Goal: Task Accomplishment & Management: Manage account settings

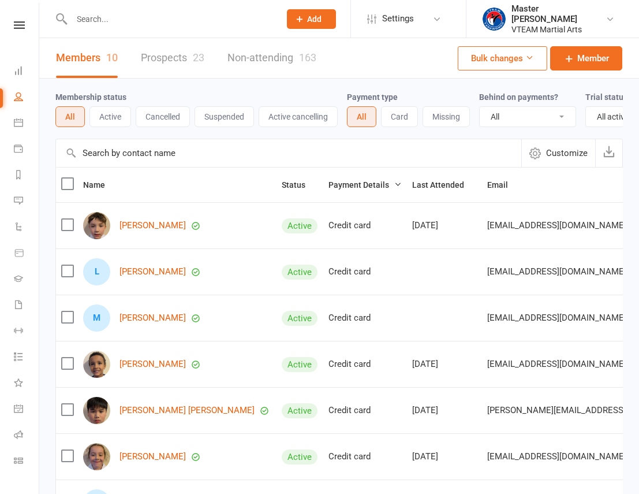
select select "active_trial"
select select "100"
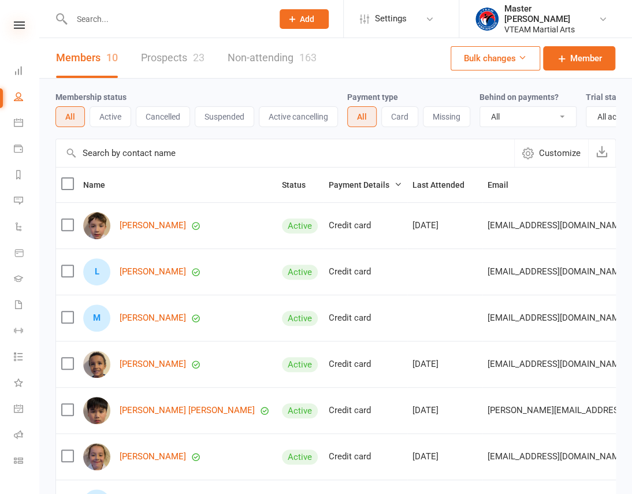
click at [14, 25] on icon at bounding box center [19, 25] width 11 height 8
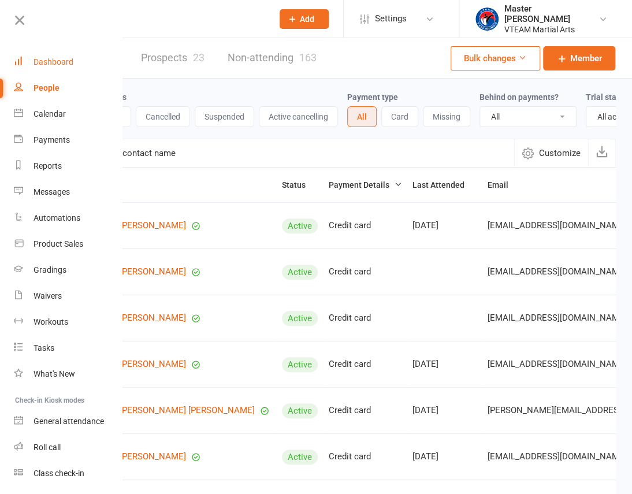
click at [45, 59] on div "Dashboard" at bounding box center [53, 61] width 40 height 9
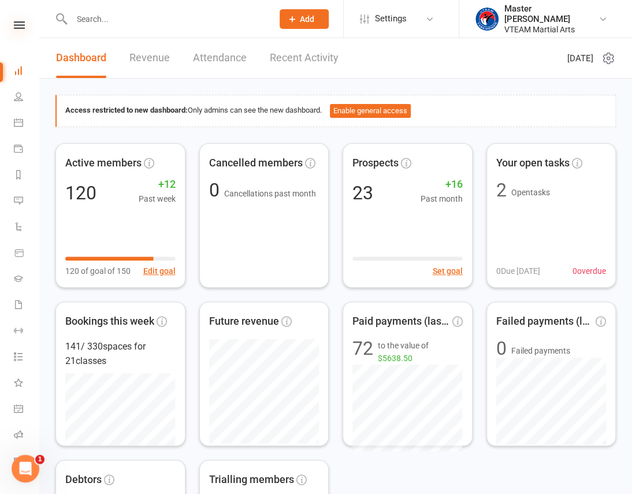
click at [16, 22] on icon at bounding box center [19, 25] width 11 height 8
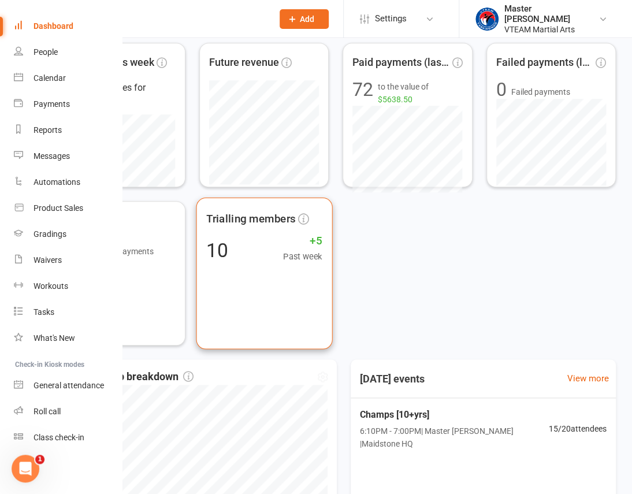
scroll to position [498, 0]
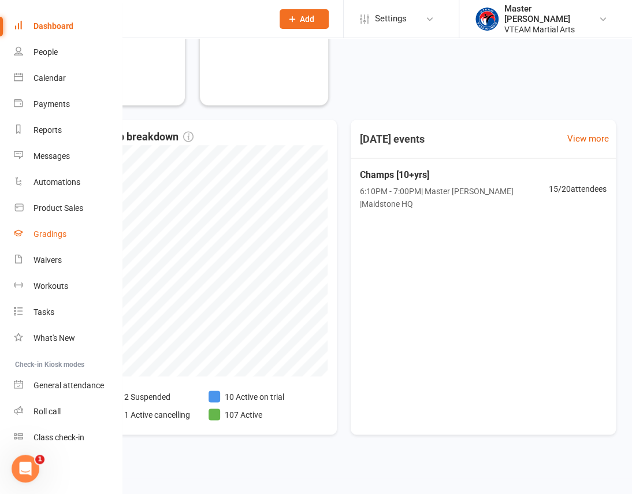
click at [54, 229] on div "Gradings" at bounding box center [49, 233] width 33 height 9
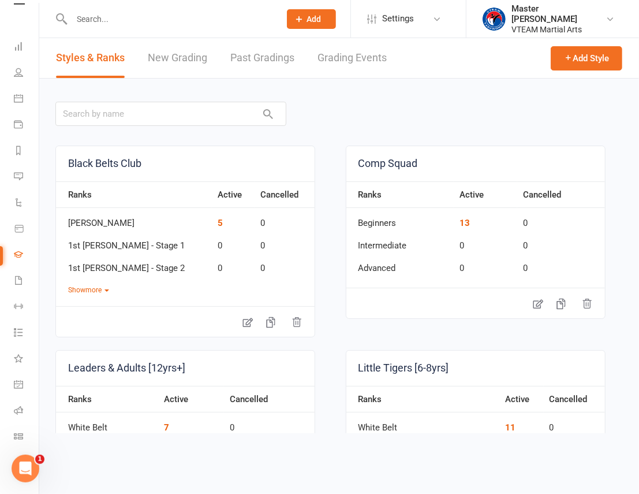
click at [352, 57] on link "Grading Events" at bounding box center [352, 58] width 69 height 40
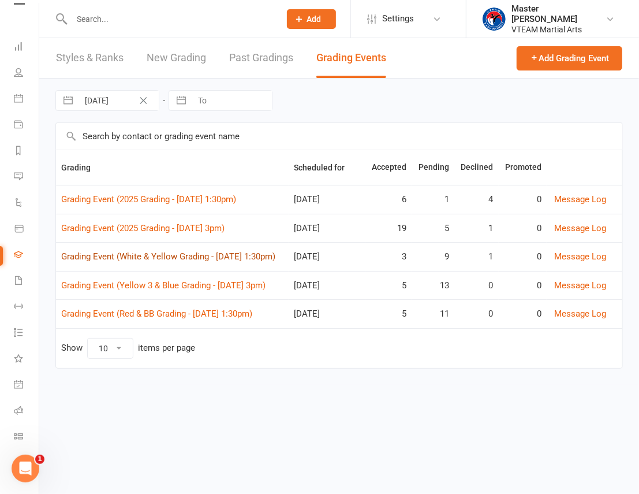
click at [180, 259] on link "Grading Event (White & Yellow Grading - [DATE] 1:30pm)" at bounding box center [168, 256] width 214 height 10
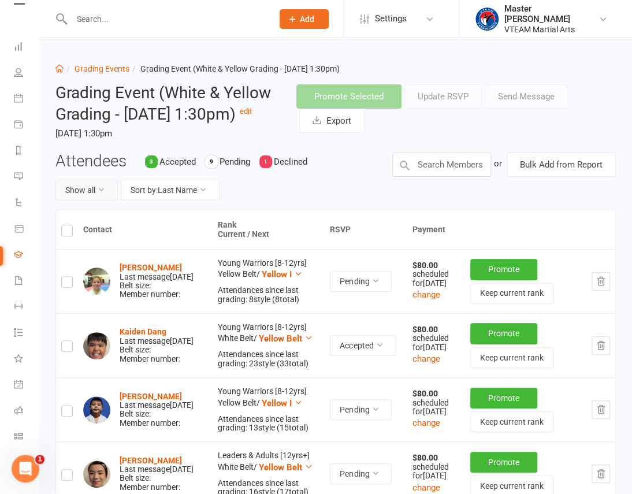
click at [84, 200] on button "Show all" at bounding box center [86, 190] width 62 height 21
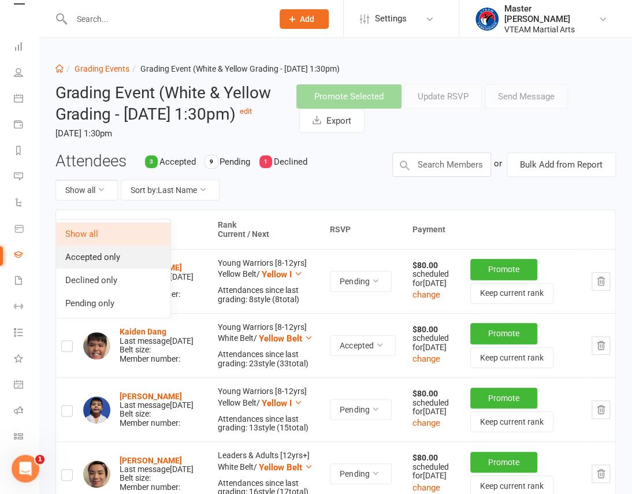
click at [88, 255] on link "Accepted only" at bounding box center [113, 256] width 114 height 23
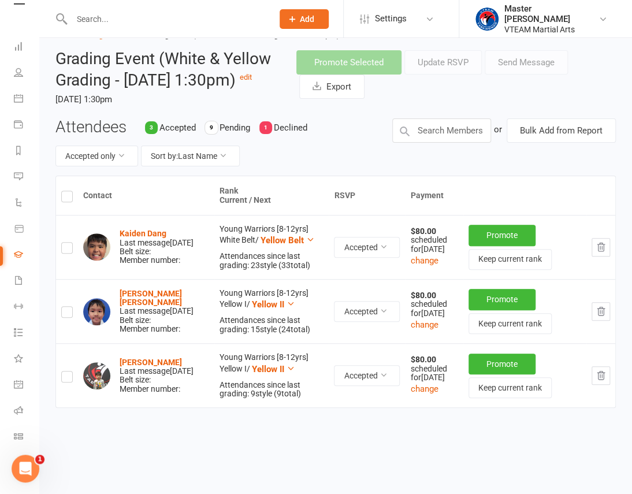
scroll to position [52, 0]
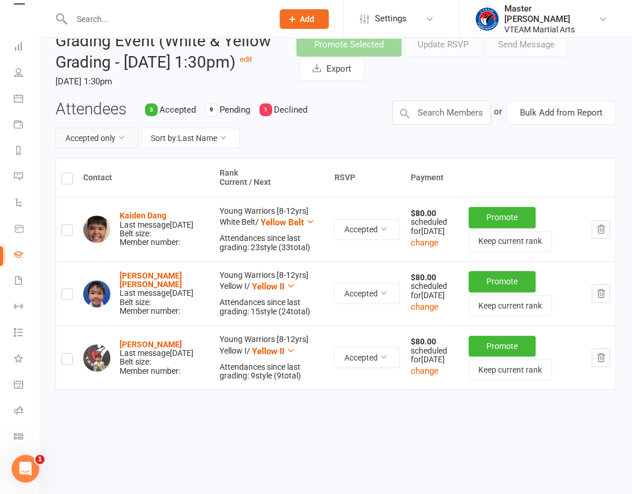
click at [103, 148] on button "Accepted only" at bounding box center [96, 138] width 83 height 21
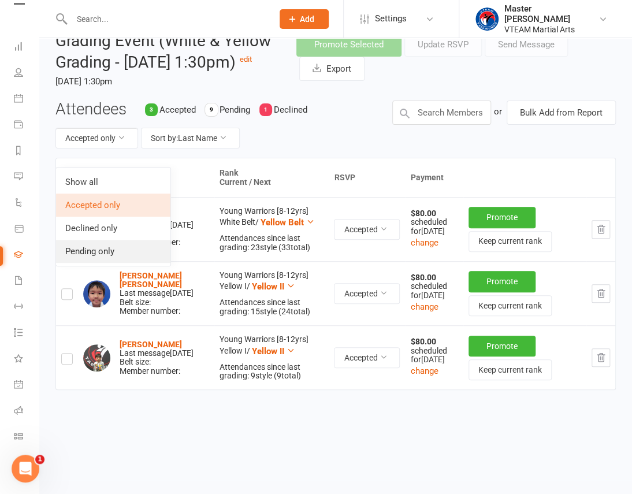
click at [105, 249] on link "Pending only" at bounding box center [113, 251] width 114 height 23
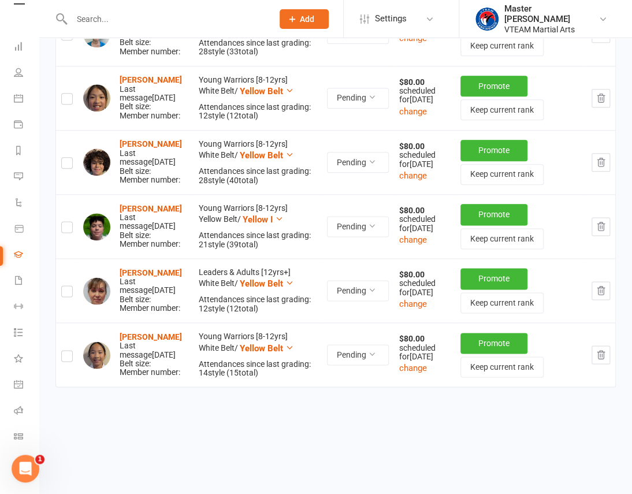
scroll to position [128, 0]
